Goal: Task Accomplishment & Management: Use online tool/utility

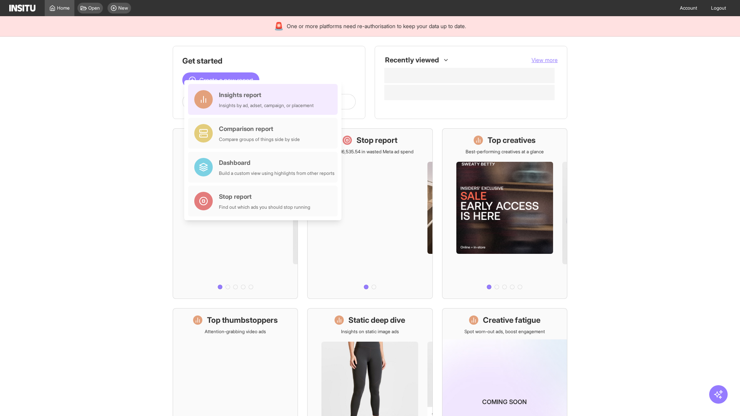
click at [265, 99] on div "Insights report Insights by ad, adset, campaign, or placement" at bounding box center [266, 99] width 95 height 19
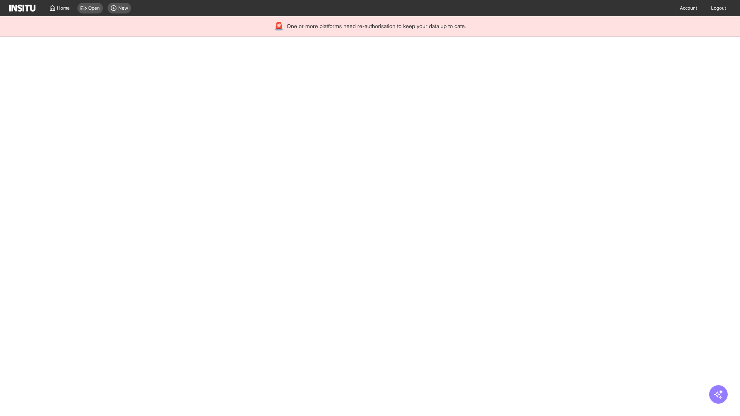
select select "**"
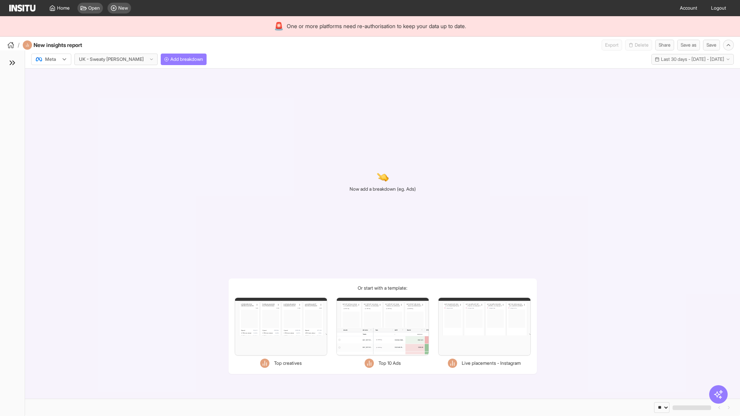
click at [51, 59] on div at bounding box center [46, 60] width 22 height 8
